Goal: Transaction & Acquisition: Purchase product/service

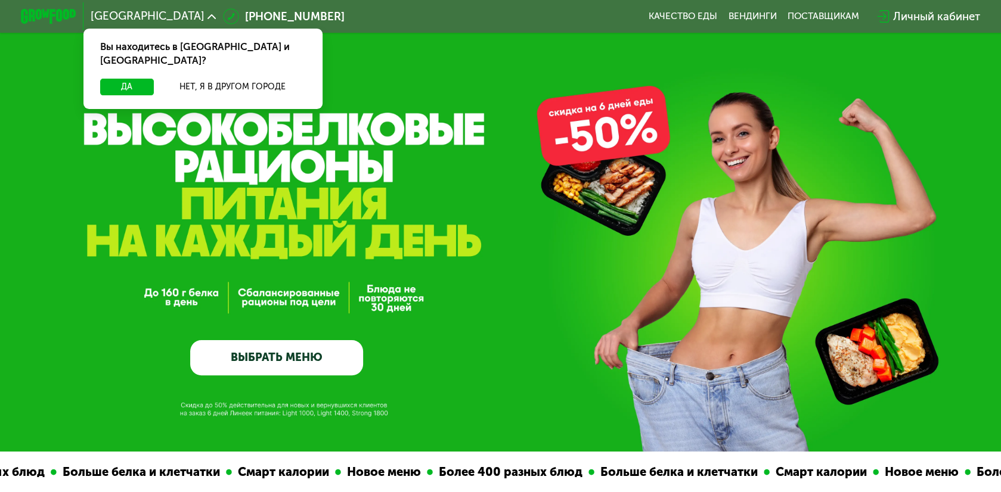
click at [266, 363] on link "ВЫБРАТЬ МЕНЮ" at bounding box center [276, 357] width 173 height 35
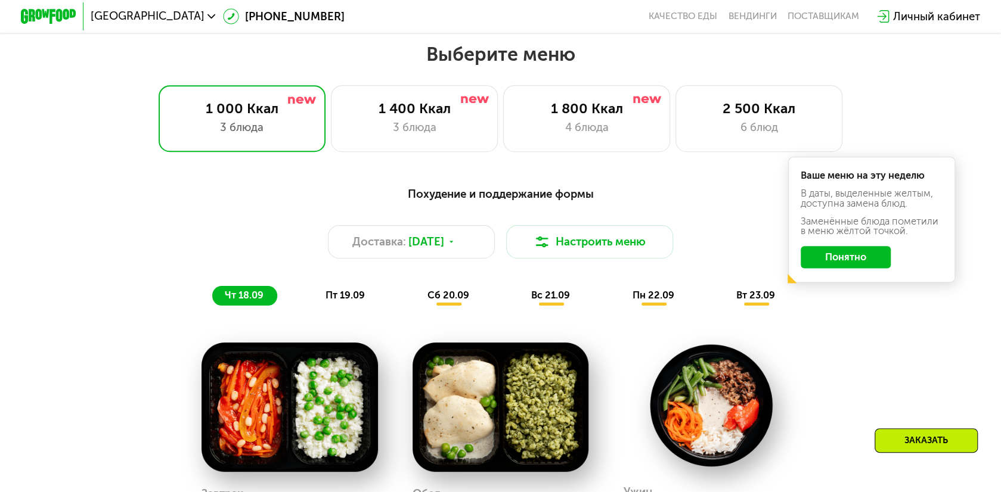
scroll to position [879, 0]
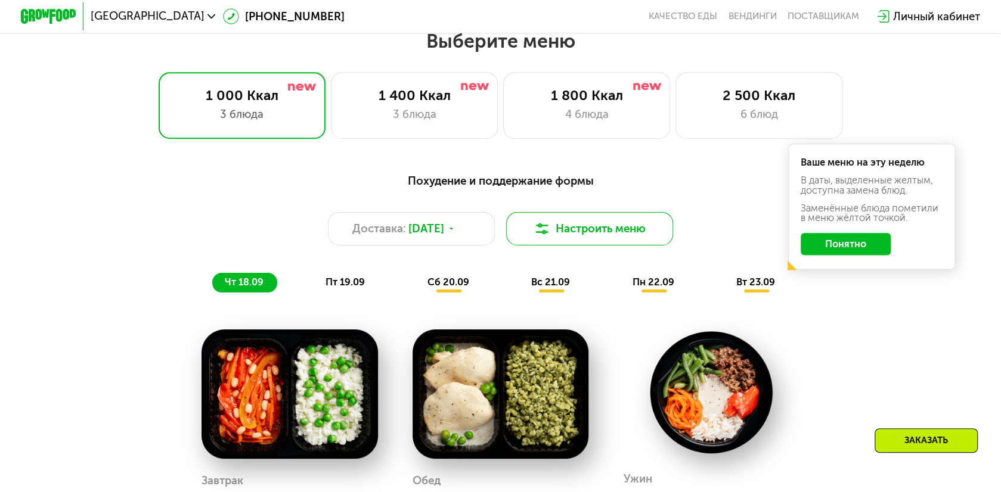
click at [577, 231] on button "Настроить меню" at bounding box center [589, 228] width 167 height 33
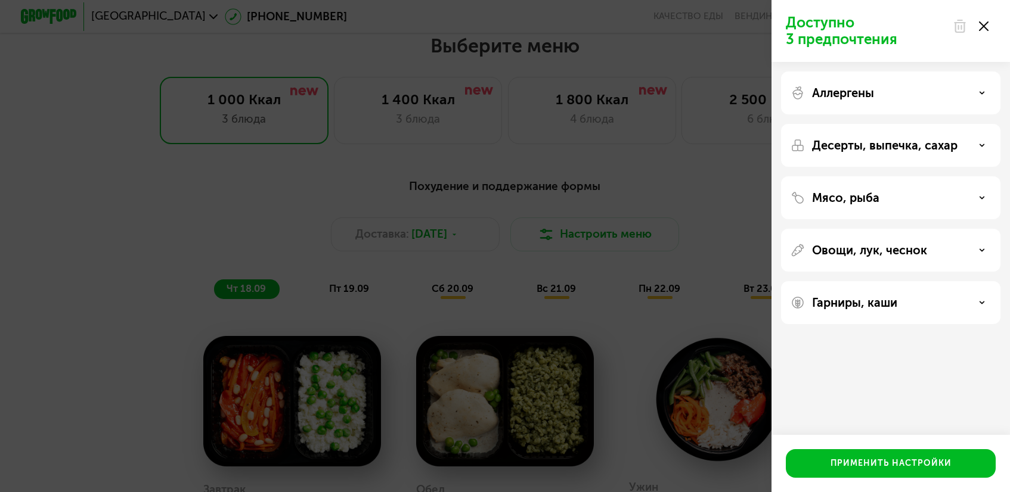
click at [984, 26] on use at bounding box center [984, 26] width 10 height 10
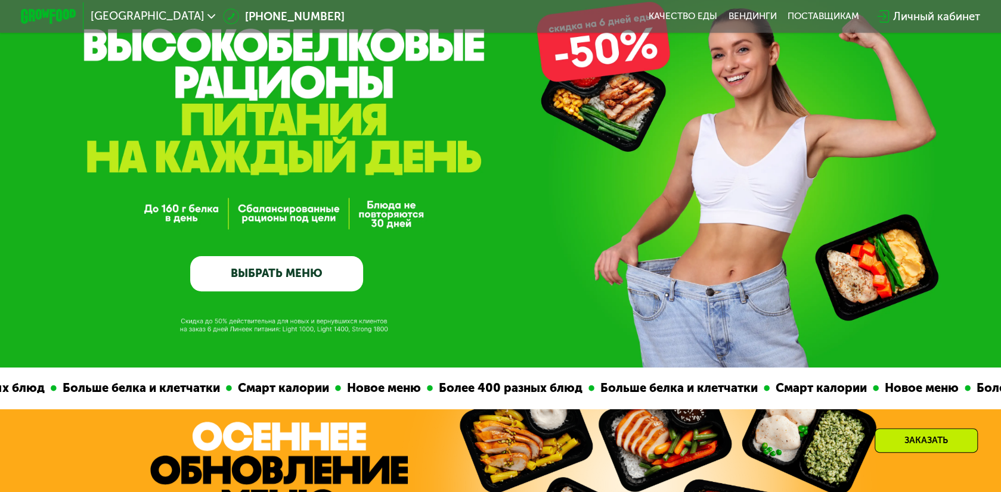
scroll to position [0, 0]
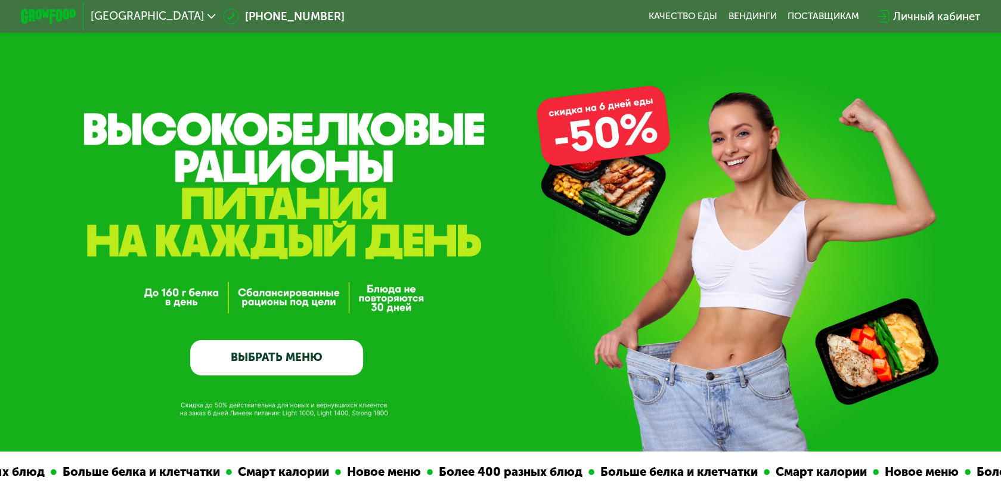
click at [284, 356] on link "ВЫБРАТЬ МЕНЮ" at bounding box center [276, 357] width 173 height 35
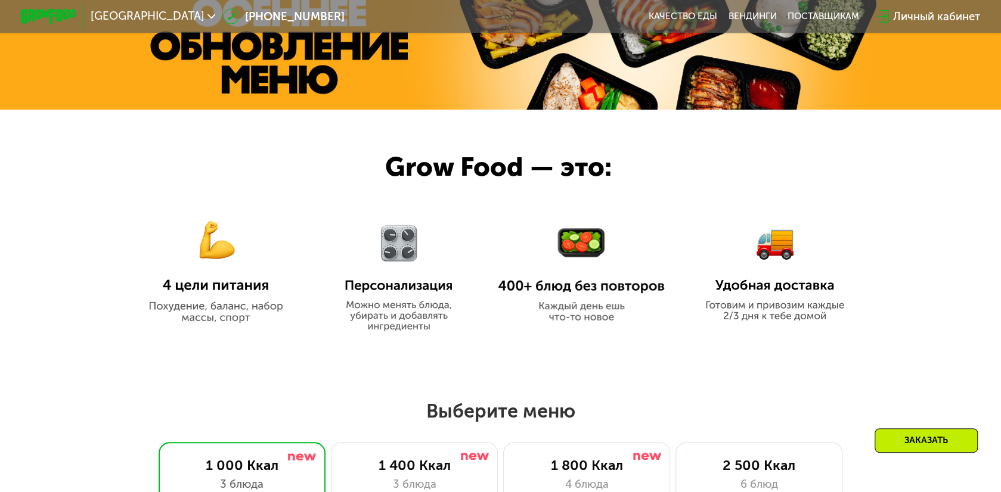
scroll to position [680, 0]
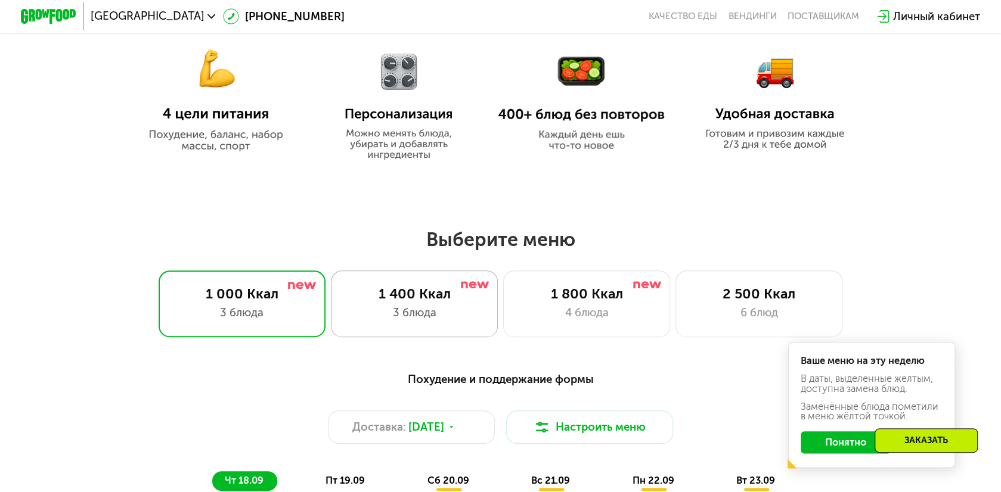
click at [436, 298] on div "1 400 Ккал" at bounding box center [414, 294] width 138 height 17
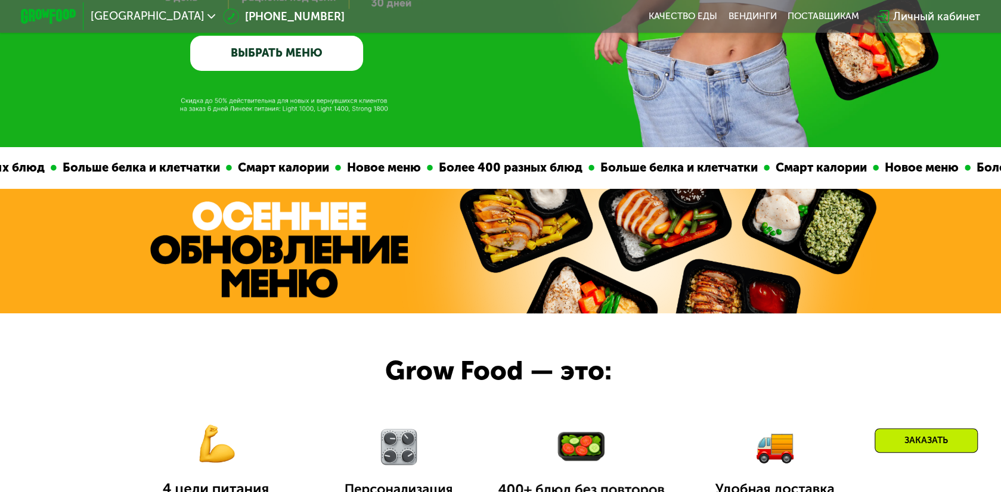
scroll to position [801, 0]
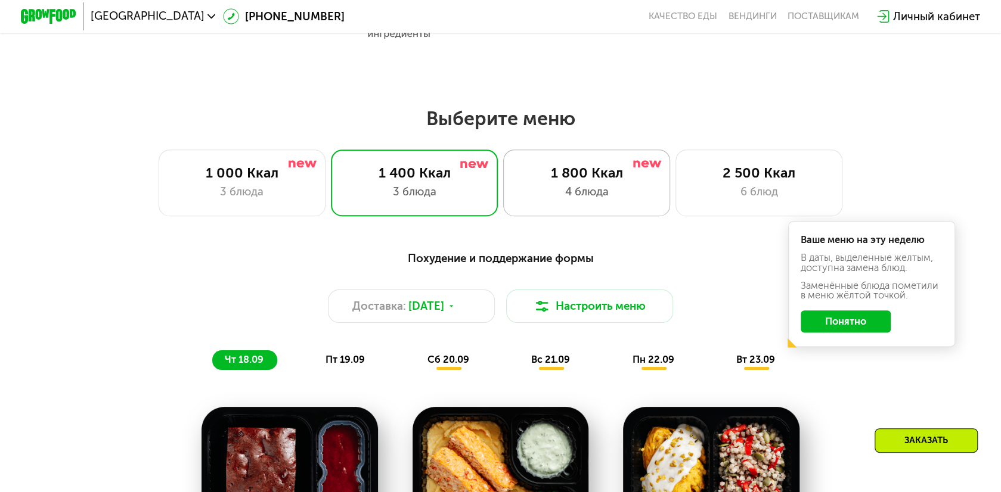
click at [610, 200] on div "4 блюда" at bounding box center [586, 192] width 138 height 17
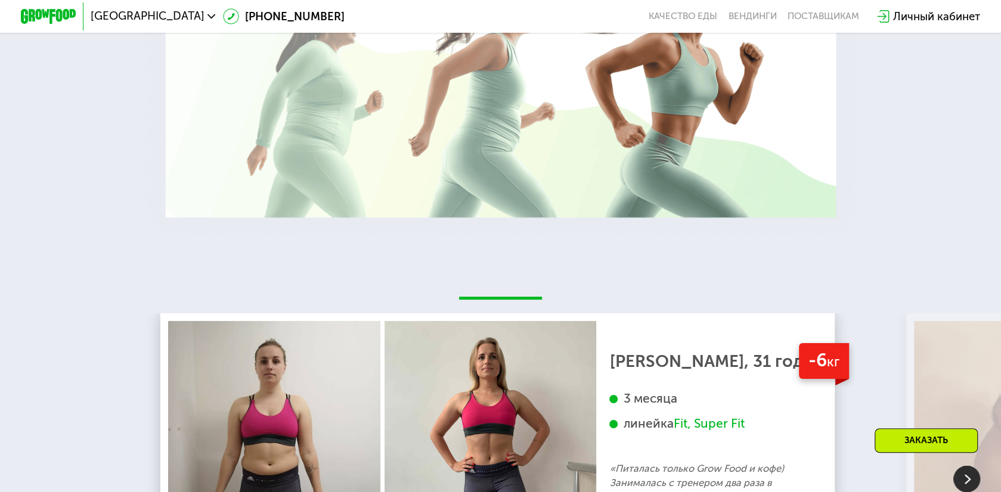
scroll to position [2654, 0]
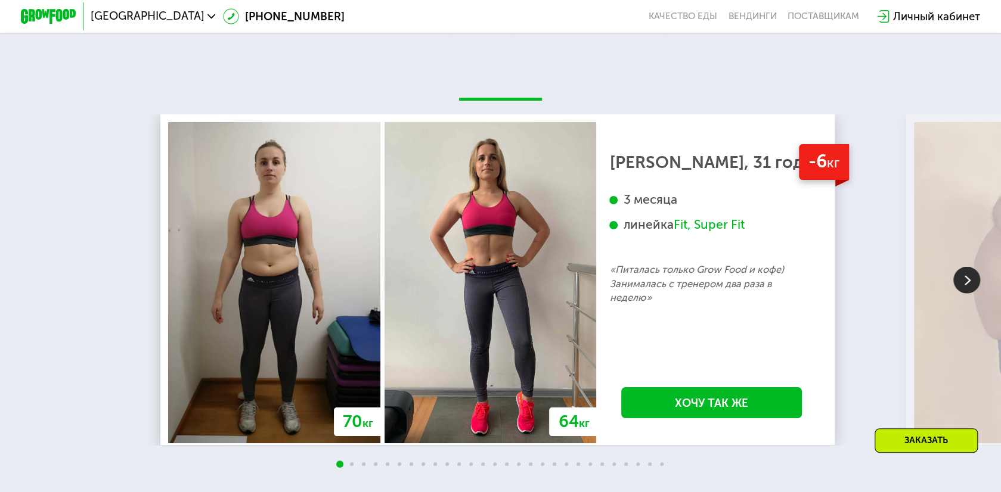
click at [975, 293] on img at bounding box center [966, 279] width 27 height 27
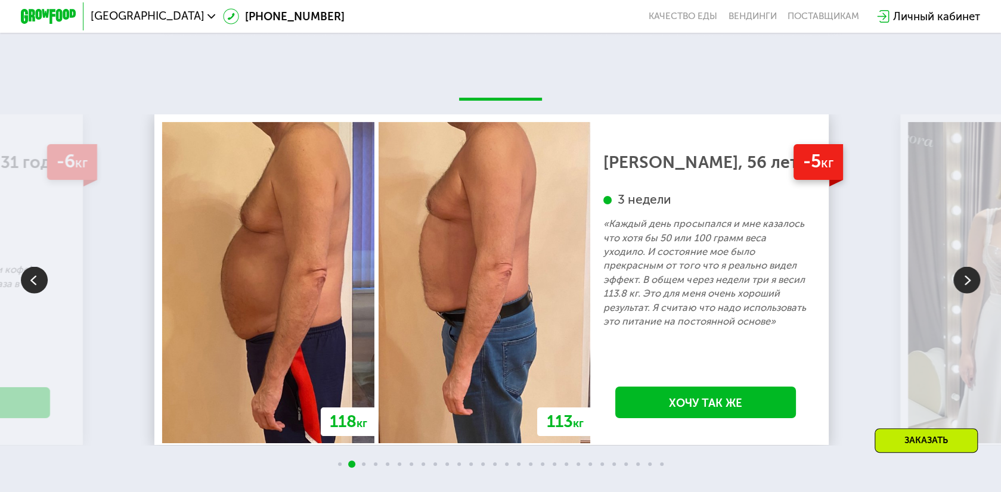
click at [969, 293] on img at bounding box center [966, 279] width 27 height 27
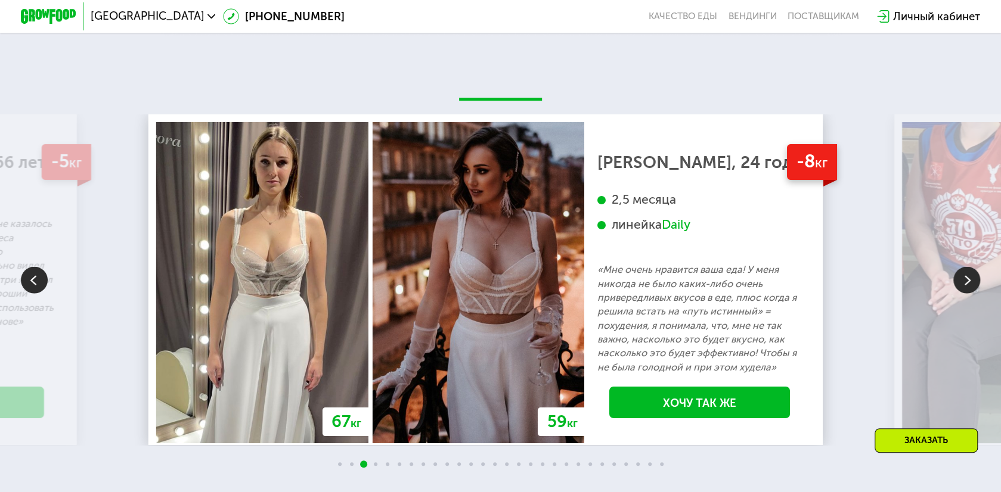
click at [969, 293] on img at bounding box center [966, 279] width 27 height 27
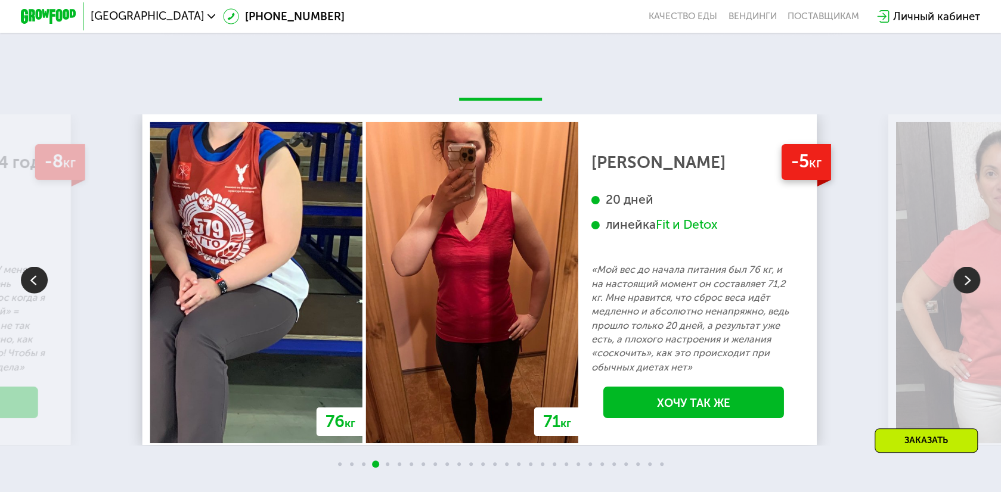
click at [969, 293] on img at bounding box center [966, 279] width 27 height 27
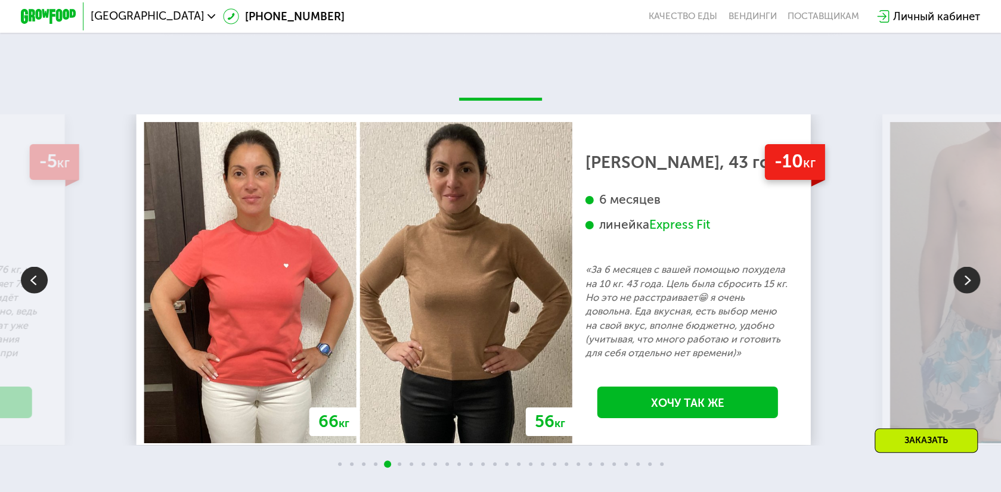
click at [969, 293] on img at bounding box center [966, 279] width 27 height 27
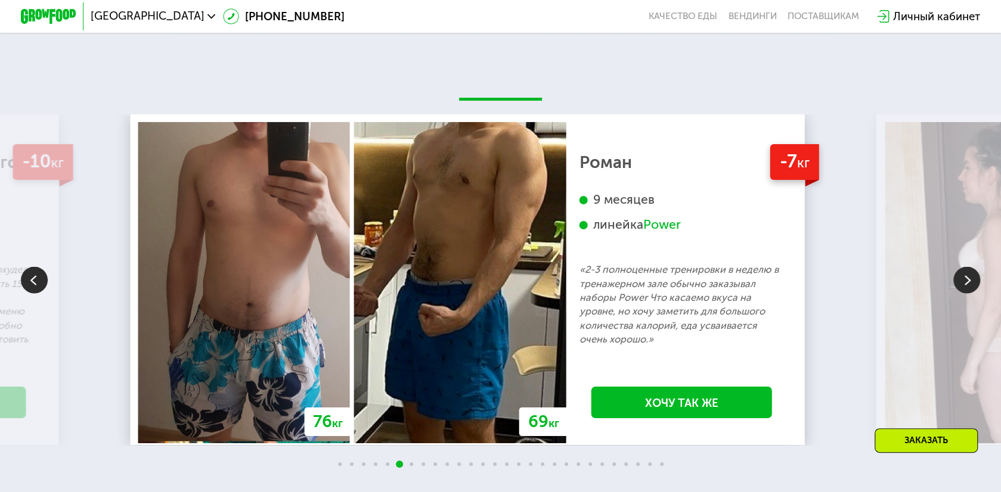
click at [969, 293] on img at bounding box center [966, 279] width 27 height 27
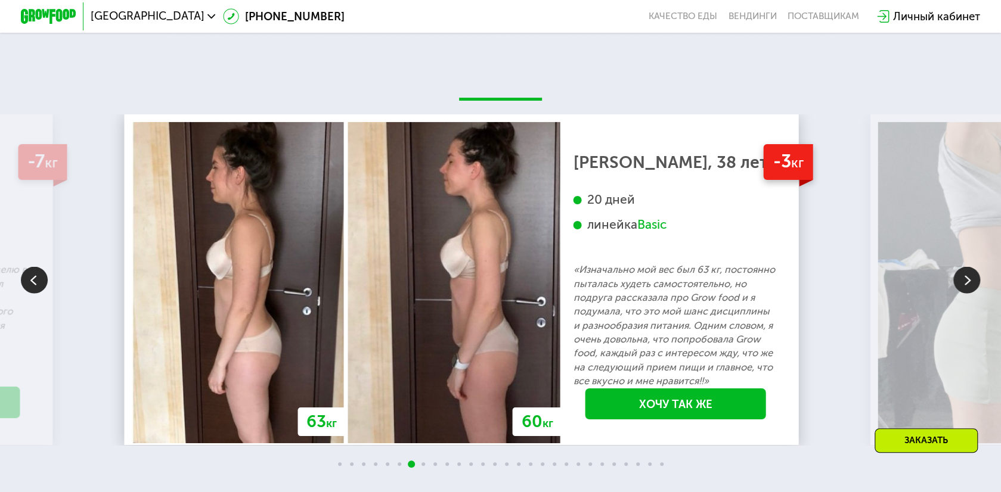
click at [969, 293] on img at bounding box center [966, 279] width 27 height 27
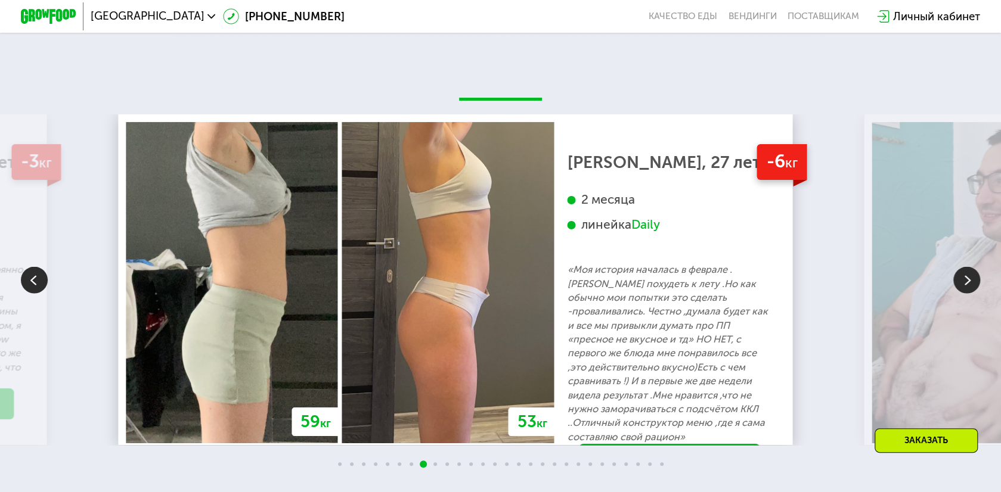
click at [969, 293] on img at bounding box center [966, 279] width 27 height 27
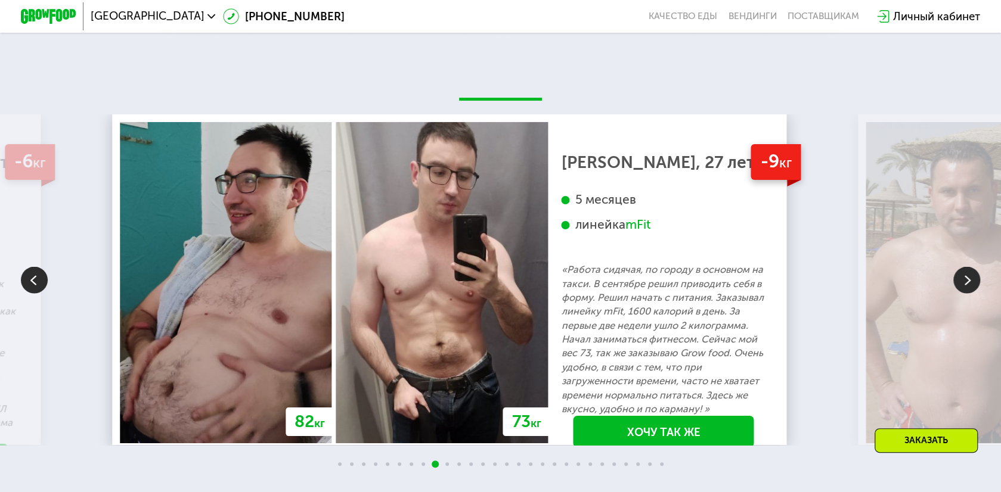
click at [969, 293] on img at bounding box center [966, 279] width 27 height 27
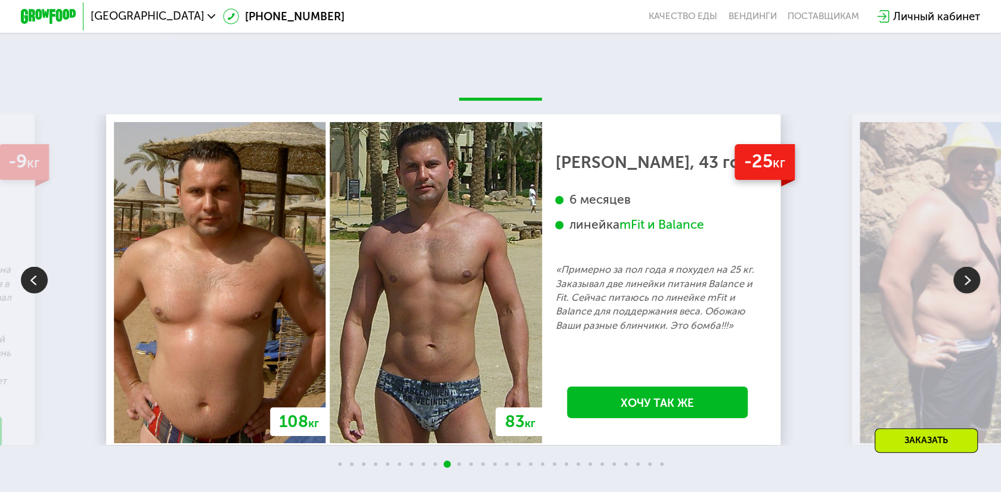
click at [969, 293] on img at bounding box center [966, 279] width 27 height 27
